Goal: Task Accomplishment & Management: Use online tool/utility

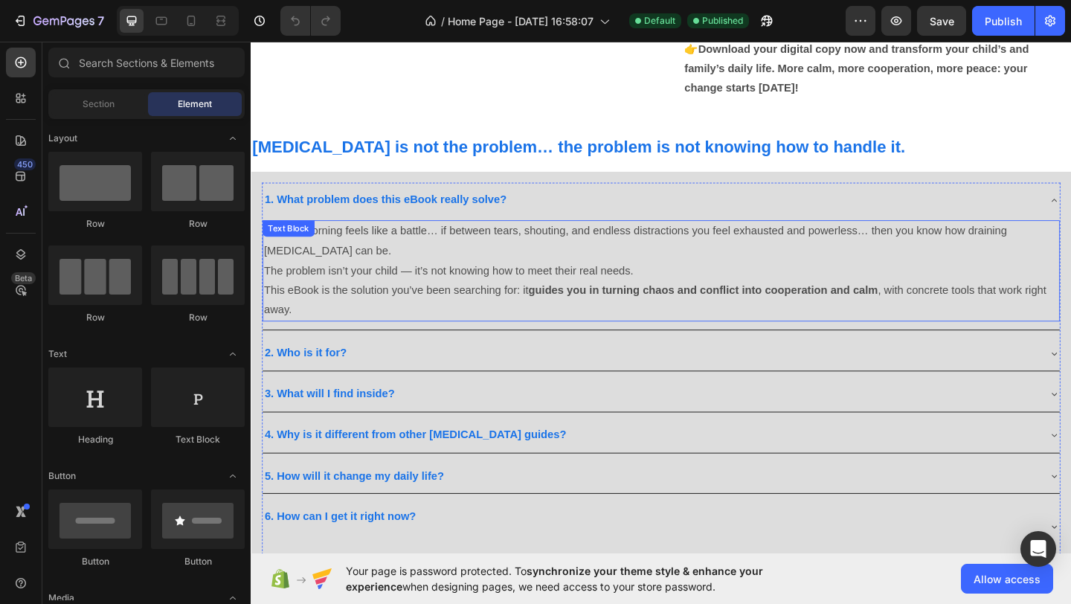
scroll to position [1461, 0]
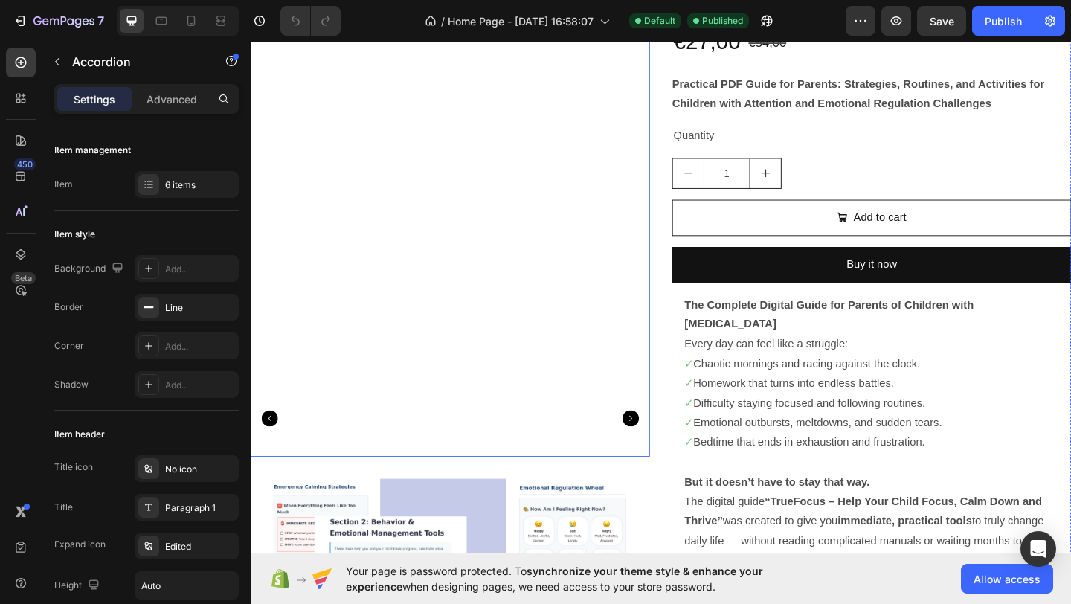
scroll to position [284, 0]
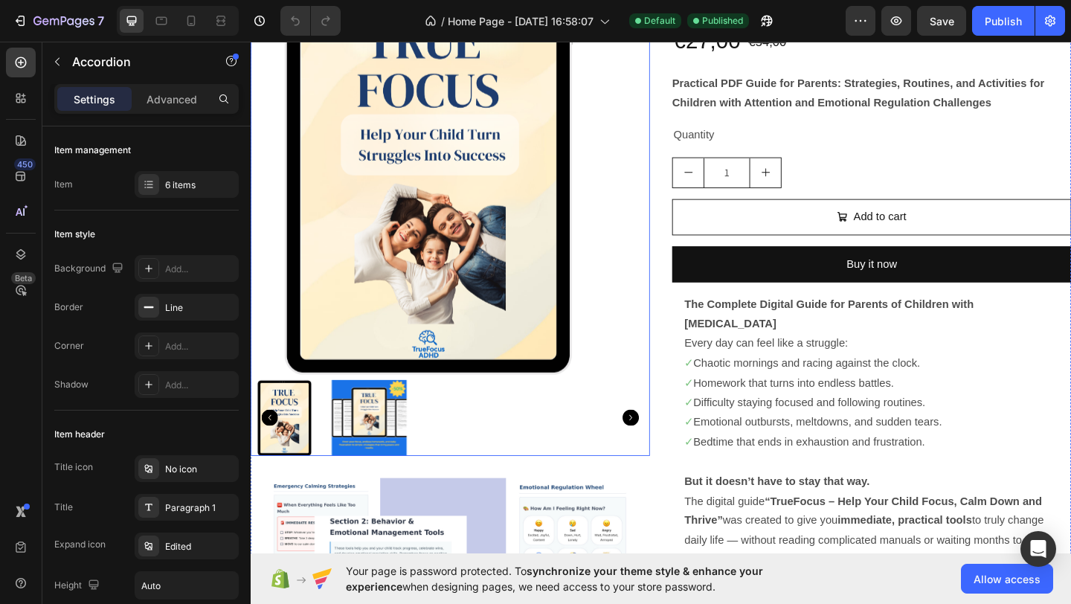
click at [386, 450] on img at bounding box center [379, 451] width 82 height 82
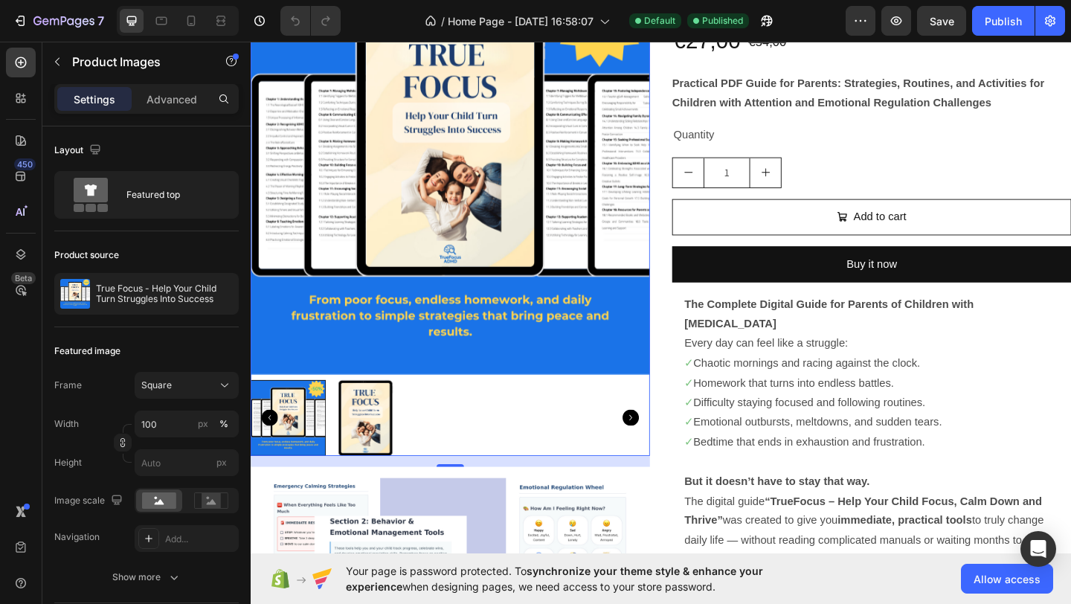
click at [289, 438] on div at bounding box center [292, 451] width 82 height 82
click at [326, 455] on div at bounding box center [292, 451] width 82 height 82
click at [356, 456] on img at bounding box center [379, 451] width 82 height 82
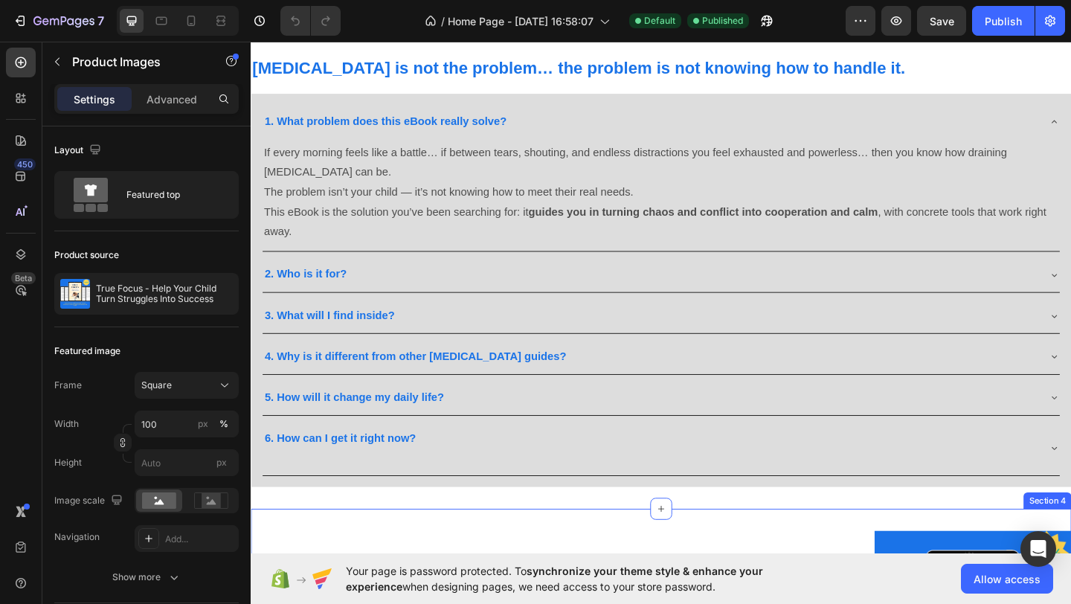
scroll to position [1552, 0]
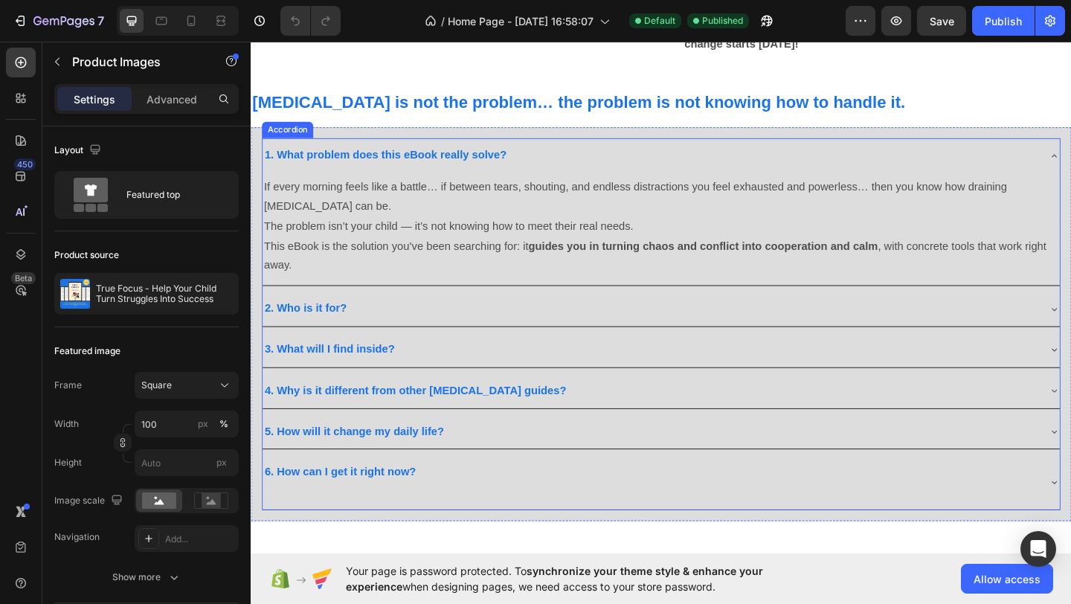
click at [1070, 152] on div "1. What problem does this eBook really solve?" at bounding box center [696, 165] width 867 height 38
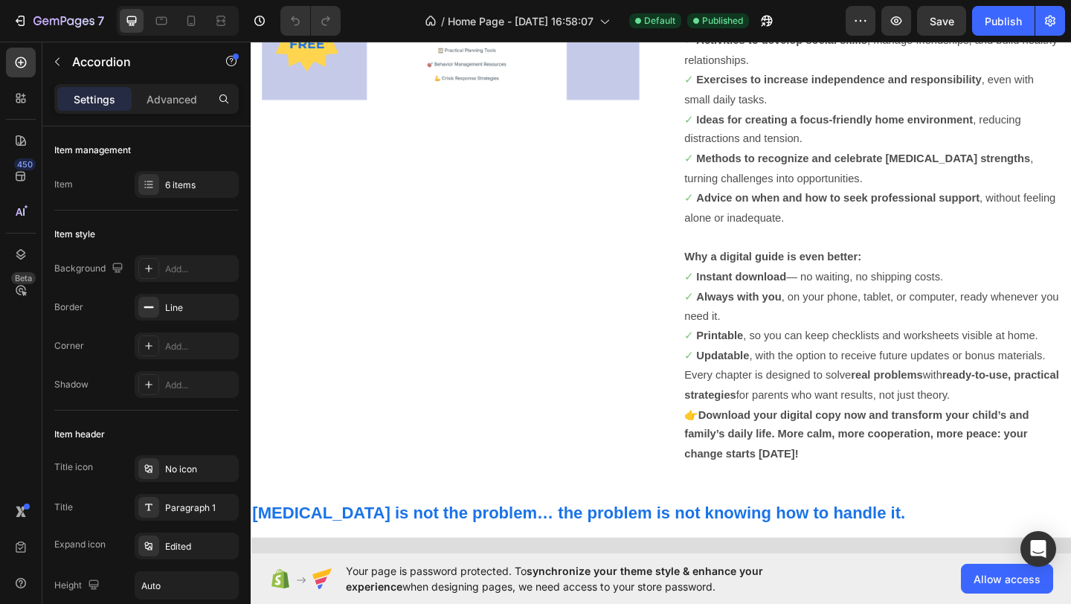
scroll to position [1120, 0]
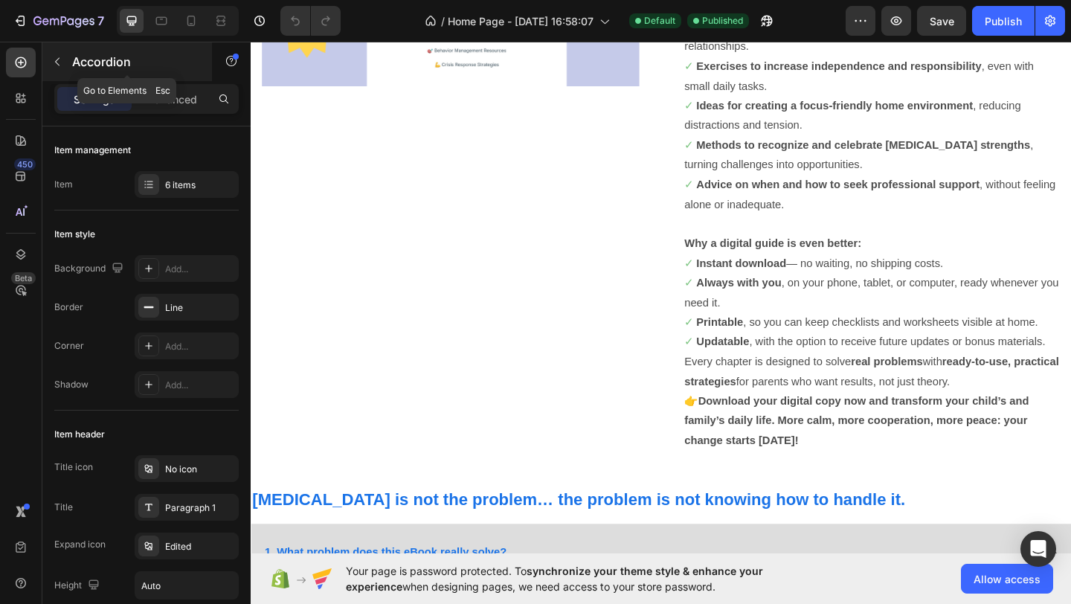
click at [63, 57] on button "button" at bounding box center [57, 62] width 24 height 24
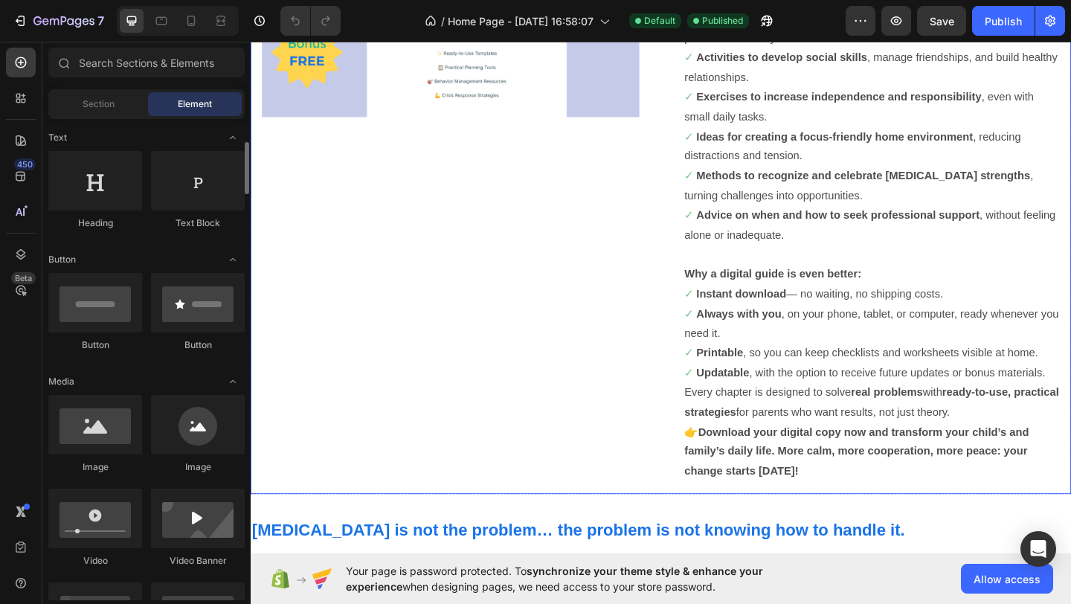
scroll to position [1086, 0]
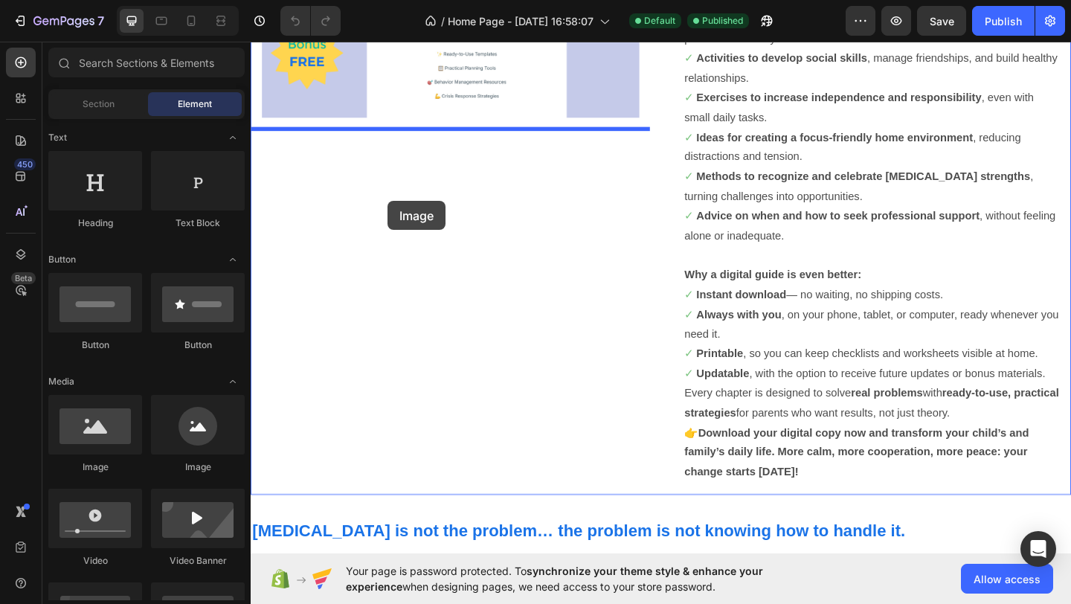
drag, startPoint x: 450, startPoint y: 453, endPoint x: 398, endPoint y: 215, distance: 243.4
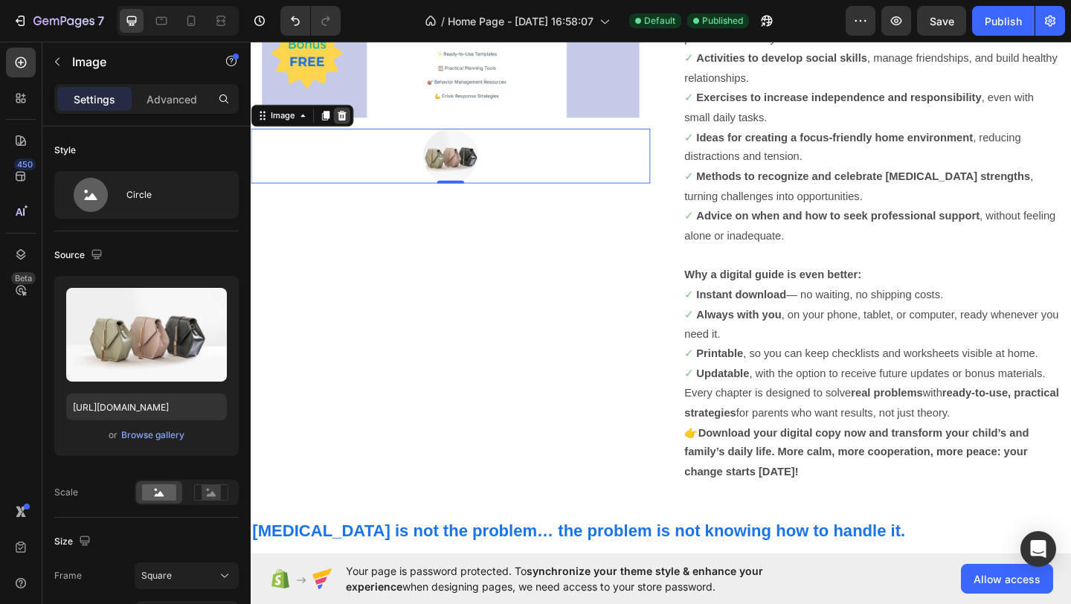
click at [351, 121] on icon at bounding box center [349, 122] width 12 height 12
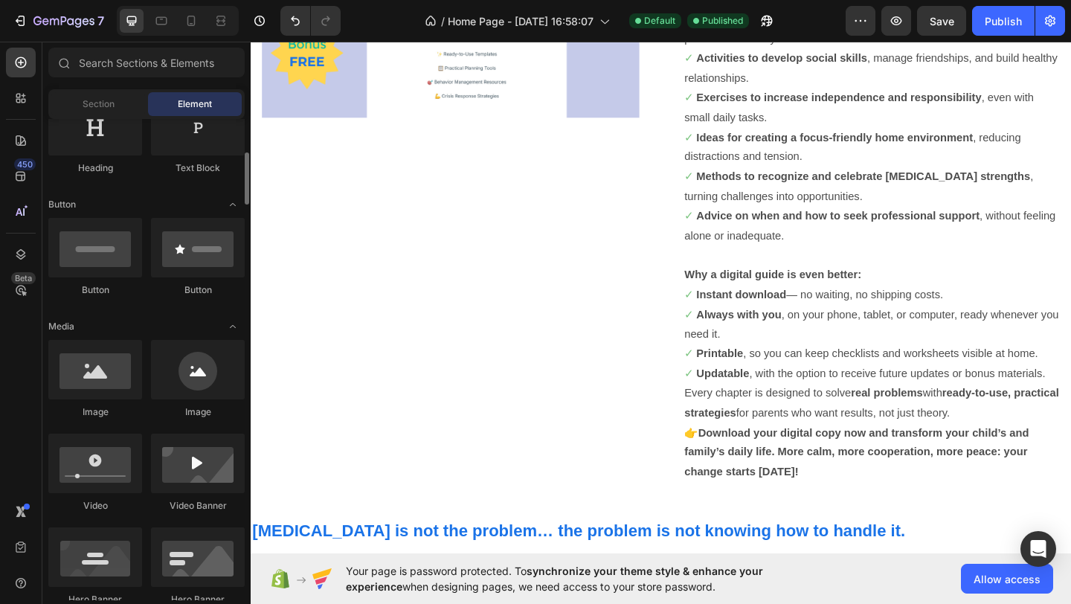
scroll to position [275, 0]
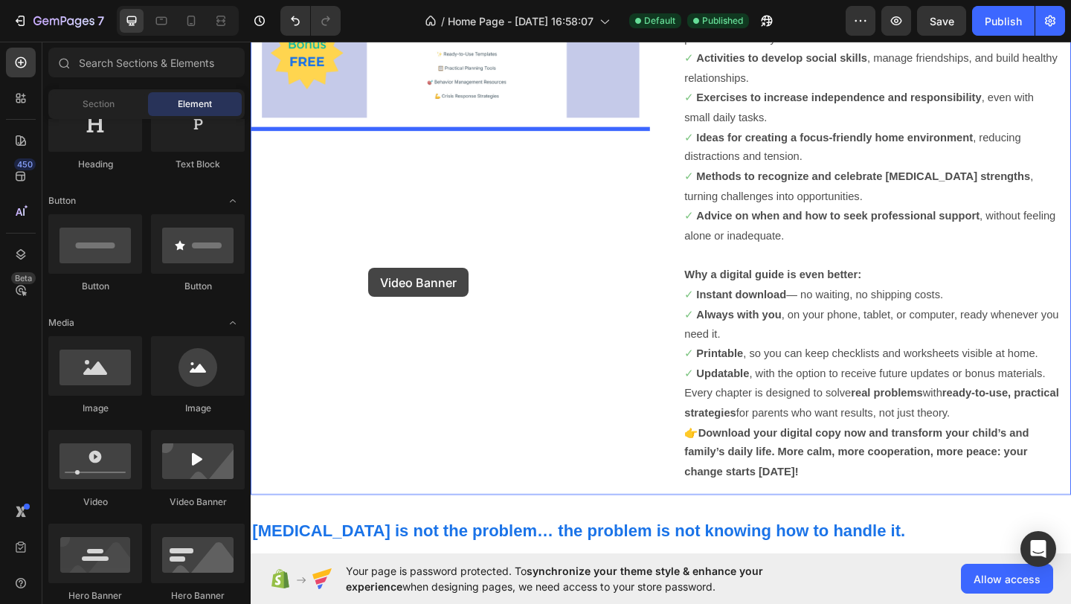
drag, startPoint x: 442, startPoint y: 499, endPoint x: 355, endPoint y: 264, distance: 250.8
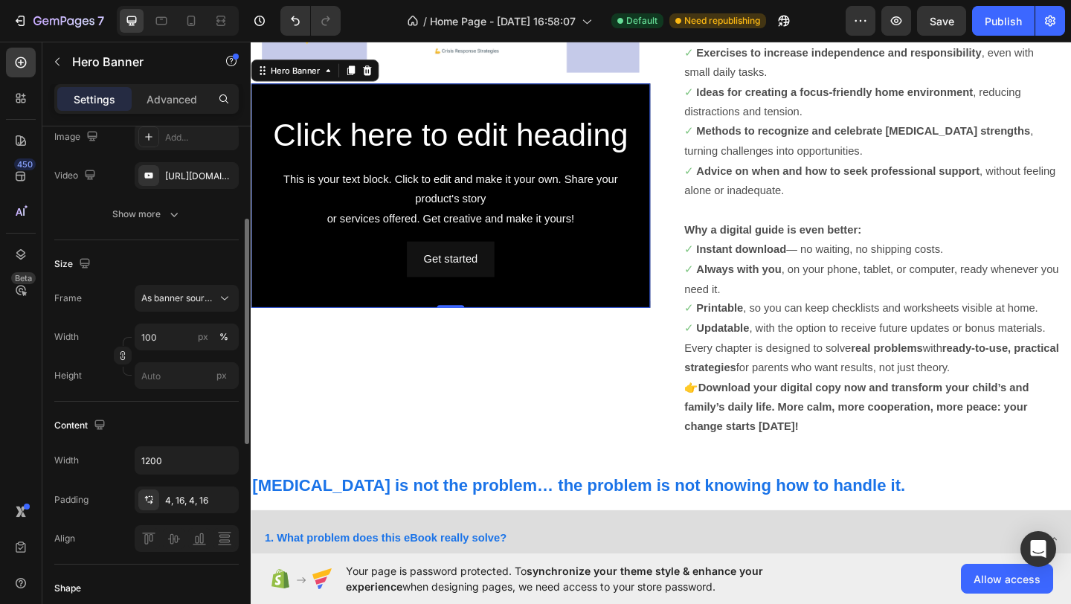
scroll to position [198, 0]
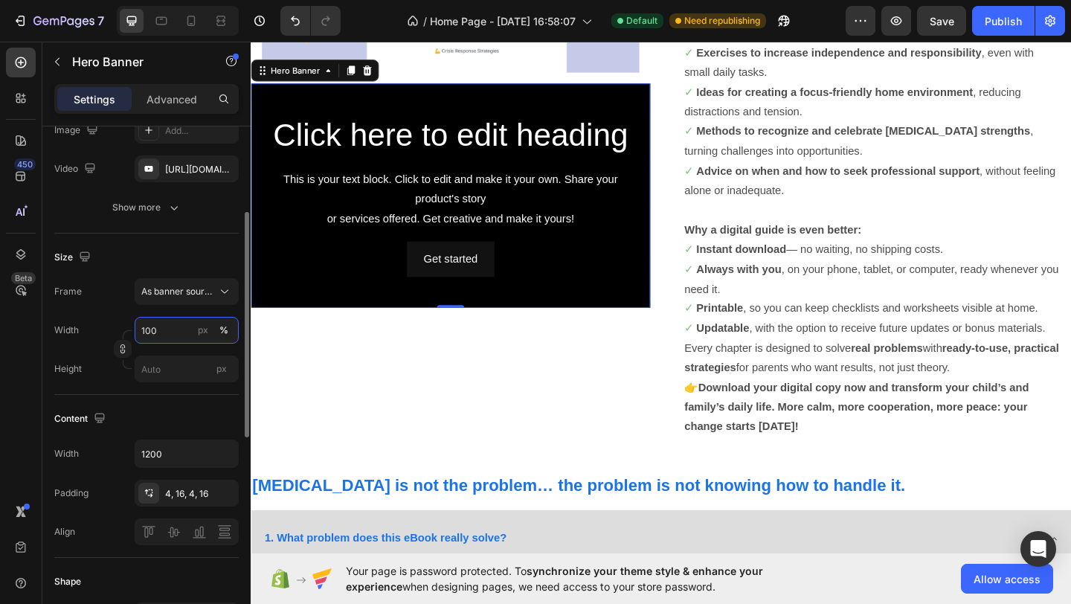
click at [170, 329] on input "100" at bounding box center [187, 330] width 104 height 27
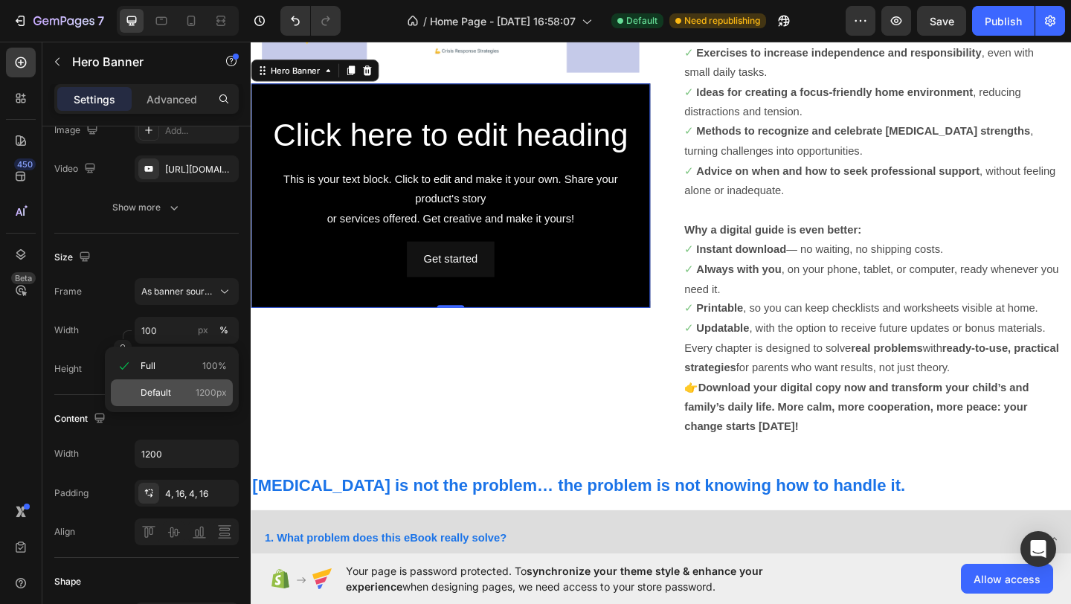
click at [173, 398] on p "Default 1200px" at bounding box center [184, 392] width 86 height 13
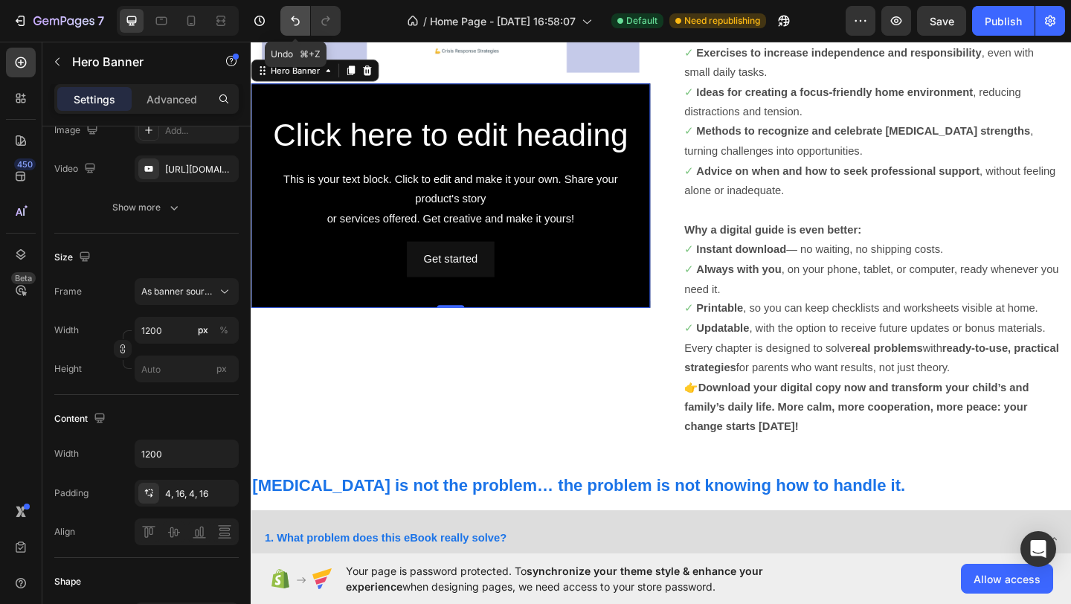
click at [291, 19] on icon "Undo/Redo" at bounding box center [295, 20] width 15 height 15
type input "100"
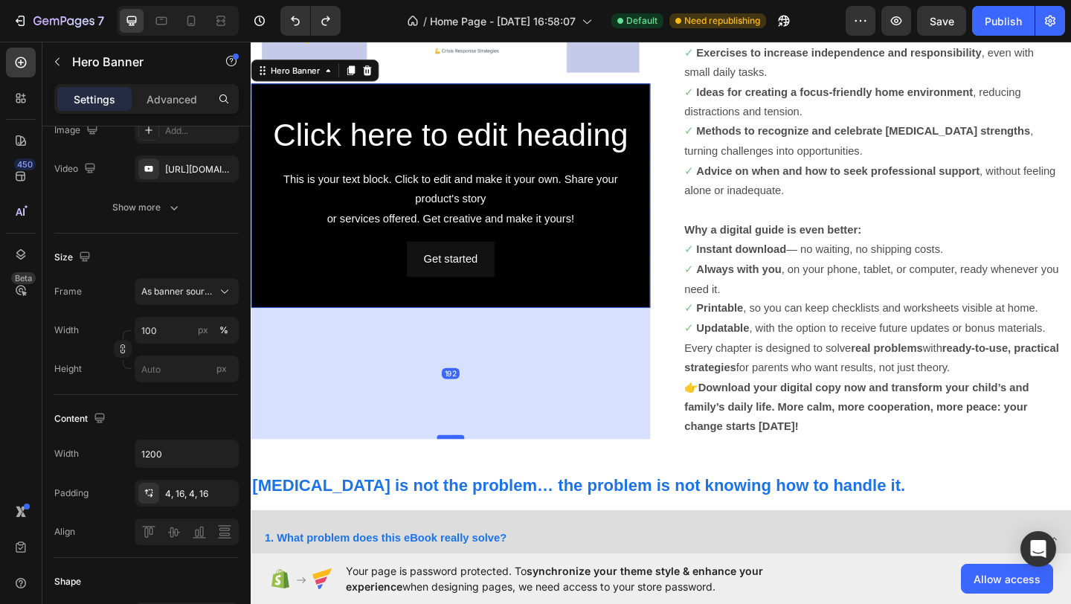
drag, startPoint x: 472, startPoint y: 329, endPoint x: 468, endPoint y: 471, distance: 142.8
click at [468, 471] on div at bounding box center [468, 471] width 30 height 4
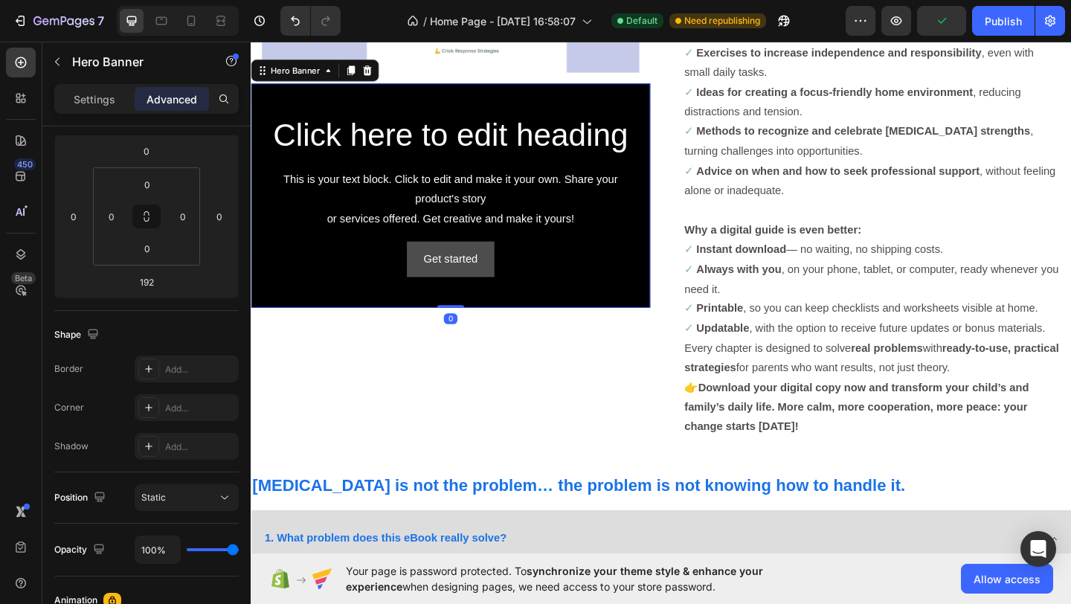
drag, startPoint x: 468, startPoint y: 471, endPoint x: 488, endPoint y: 291, distance: 181.1
click at [487, 292] on div "Click here to edit heading Heading This is your text block. Click to edit and m…" at bounding box center [468, 209] width 434 height 245
type input "0"
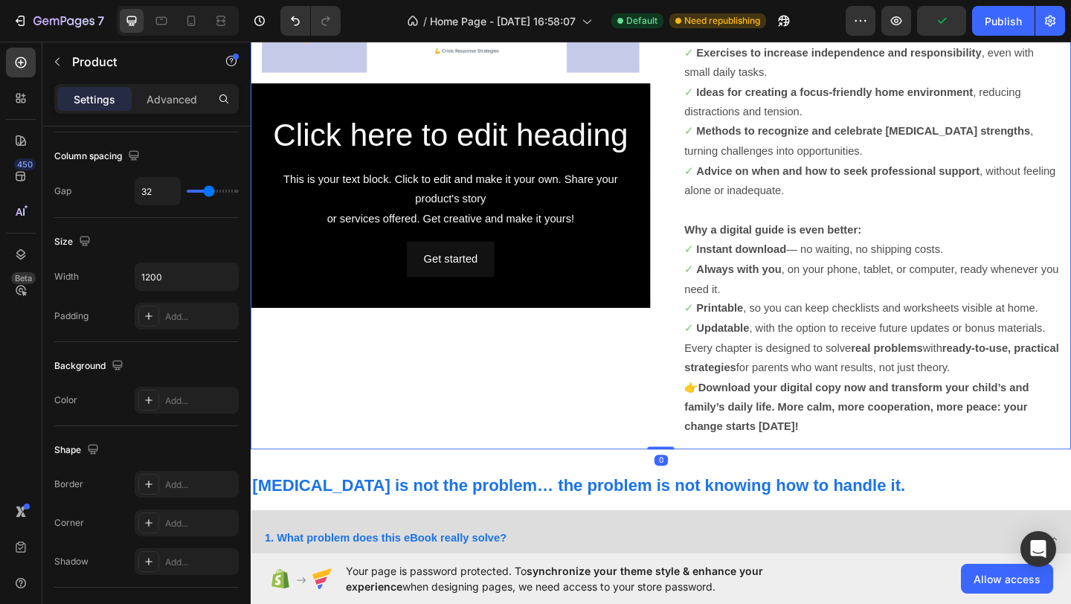
scroll to position [0, 0]
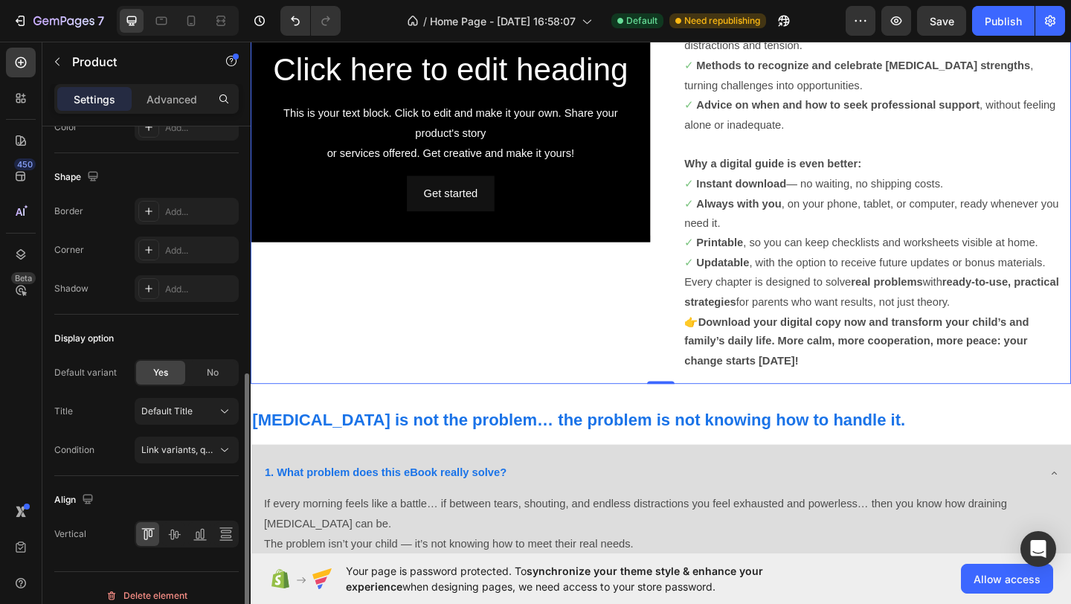
scroll to position [473, 0]
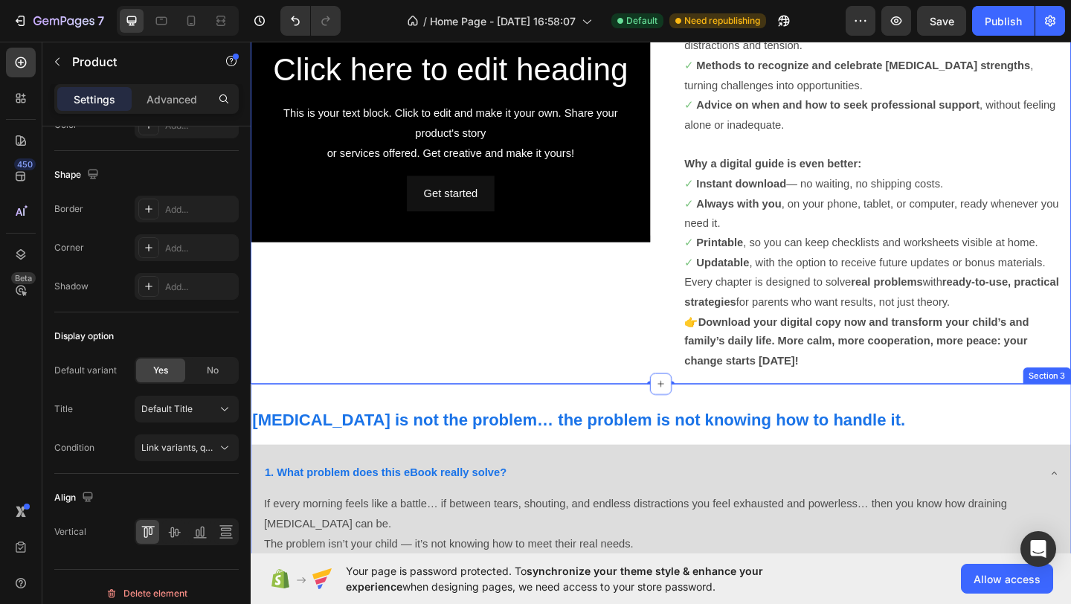
scroll to position [0, 0]
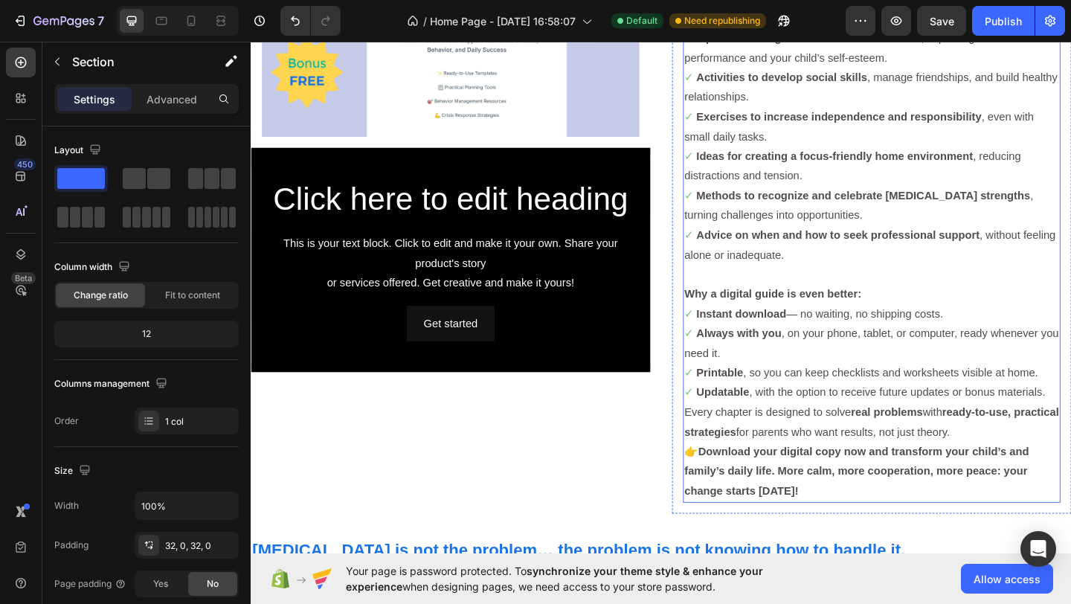
scroll to position [1066, 0]
